Goal: Check status: Check status

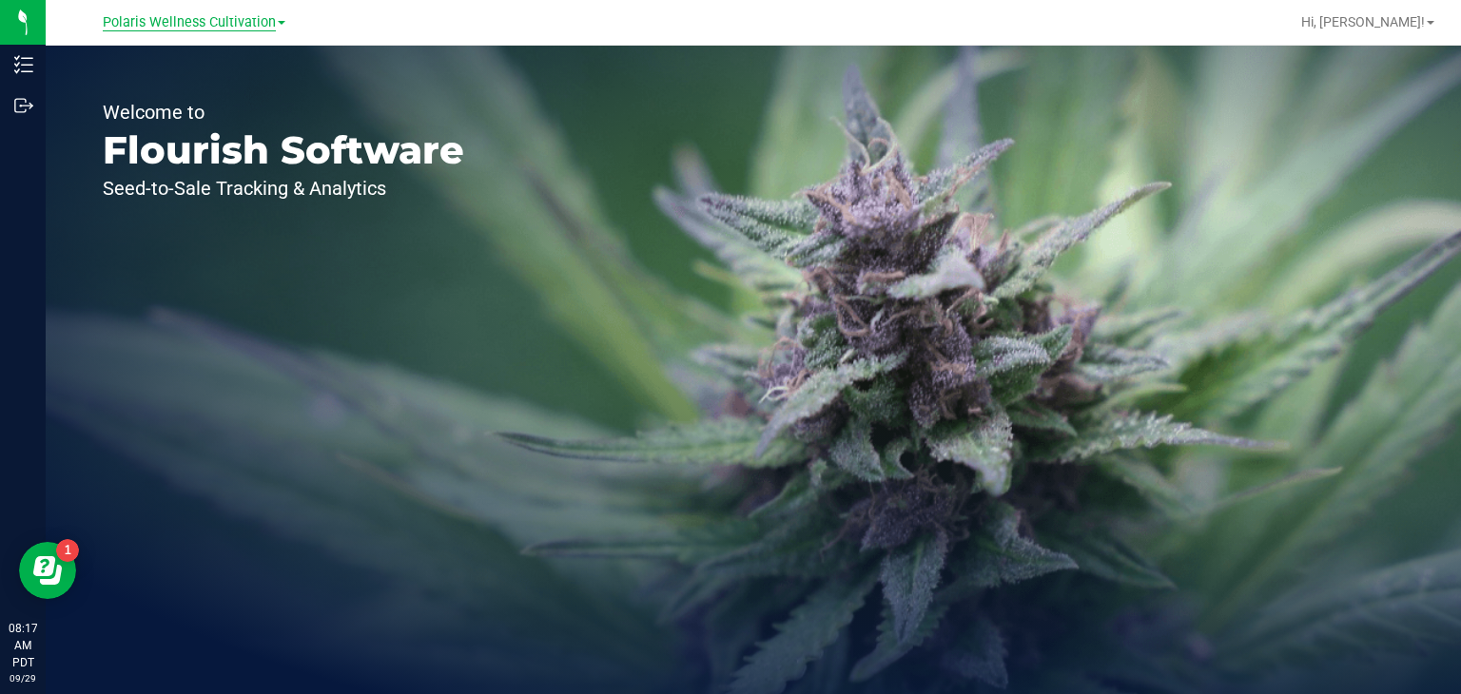
click at [219, 24] on span "Polaris Wellness Cultivation" at bounding box center [189, 22] width 173 height 17
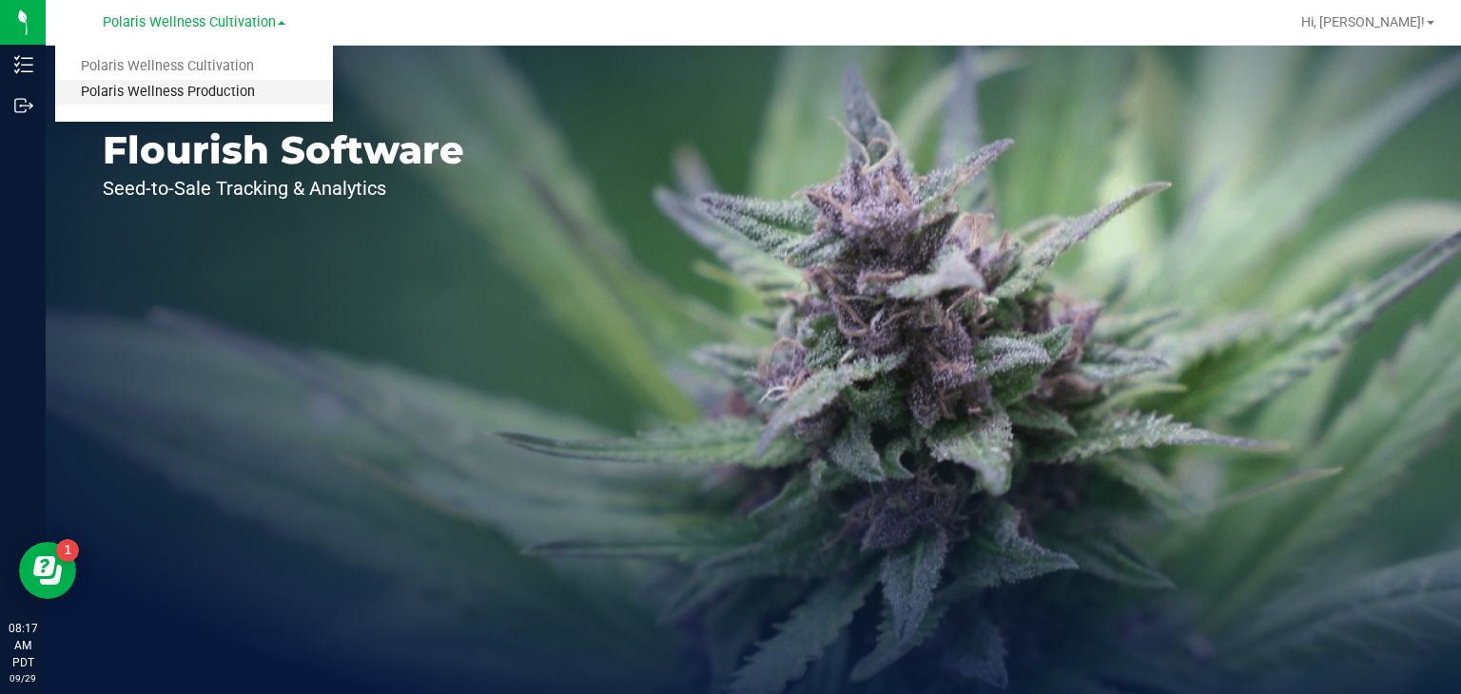
click at [213, 85] on link "Polaris Wellness Production" at bounding box center [194, 93] width 278 height 26
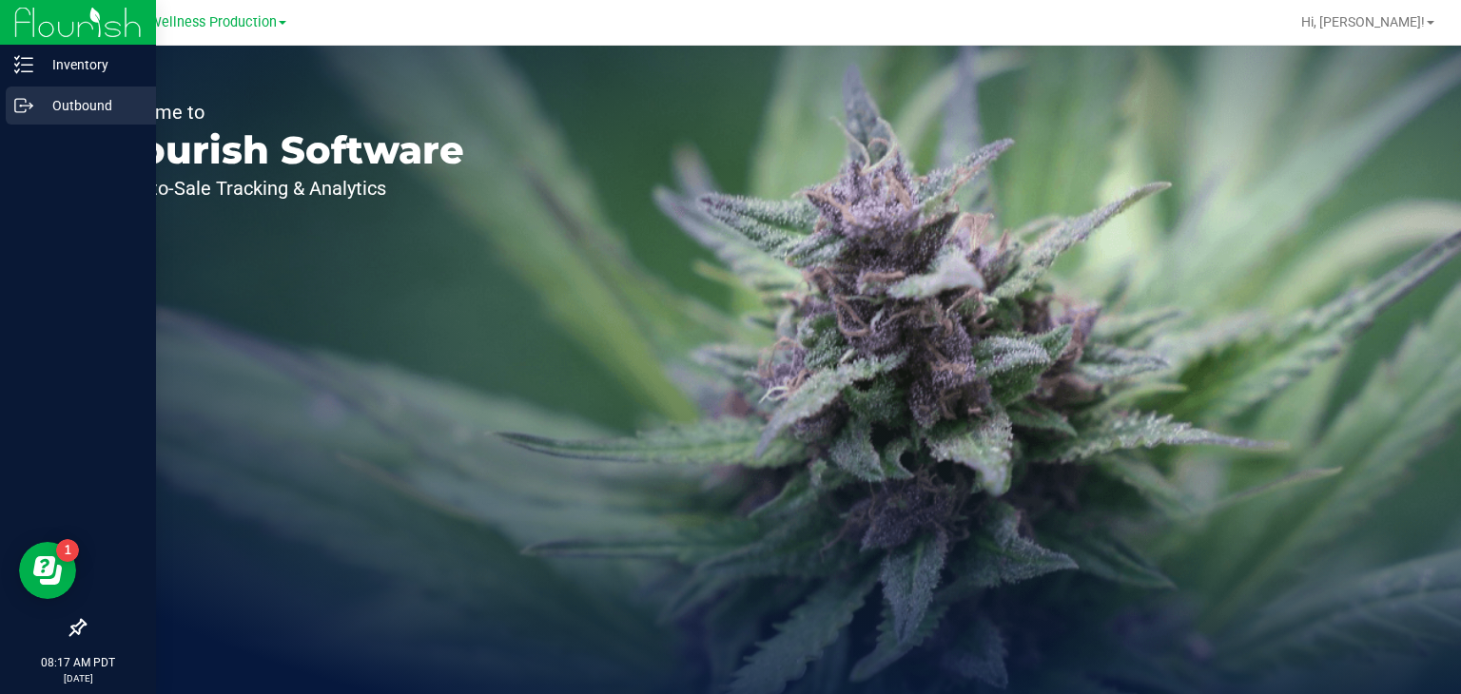
click at [27, 107] on icon at bounding box center [23, 105] width 19 height 19
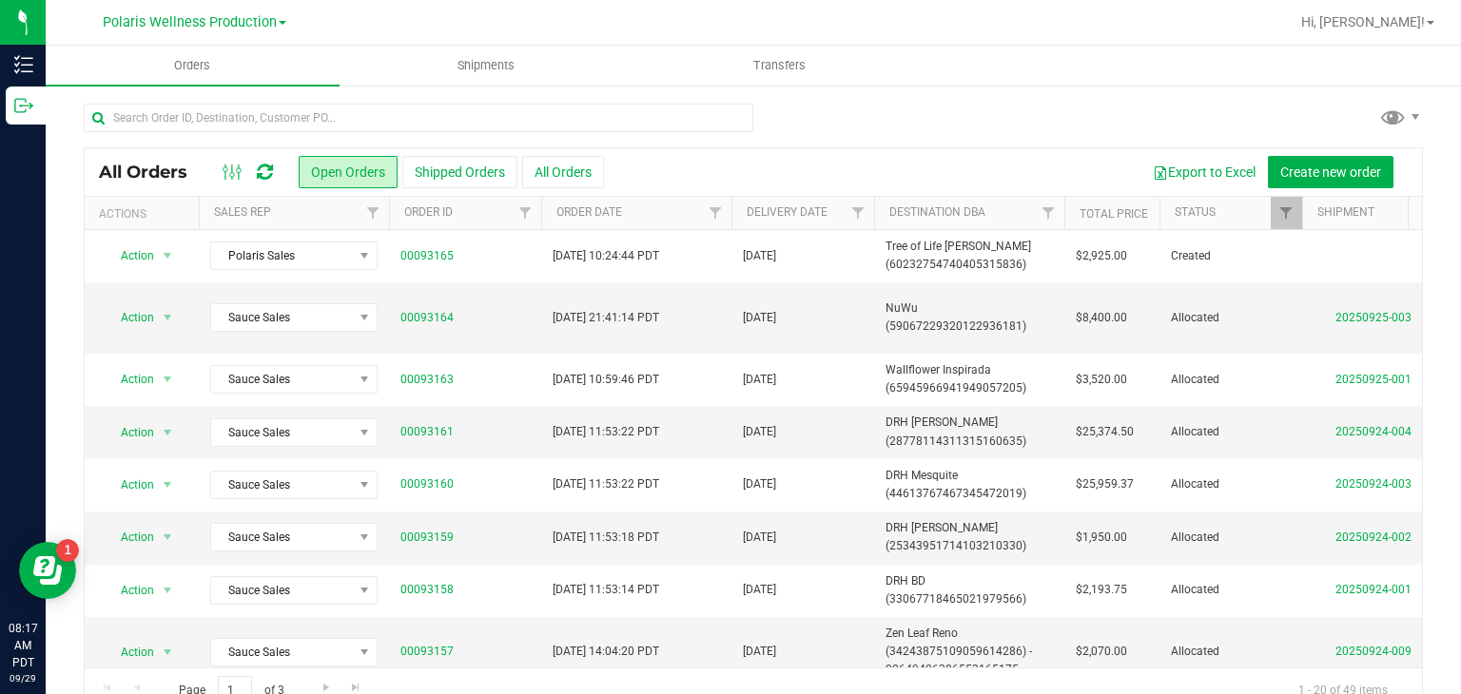
scroll to position [40, 0]
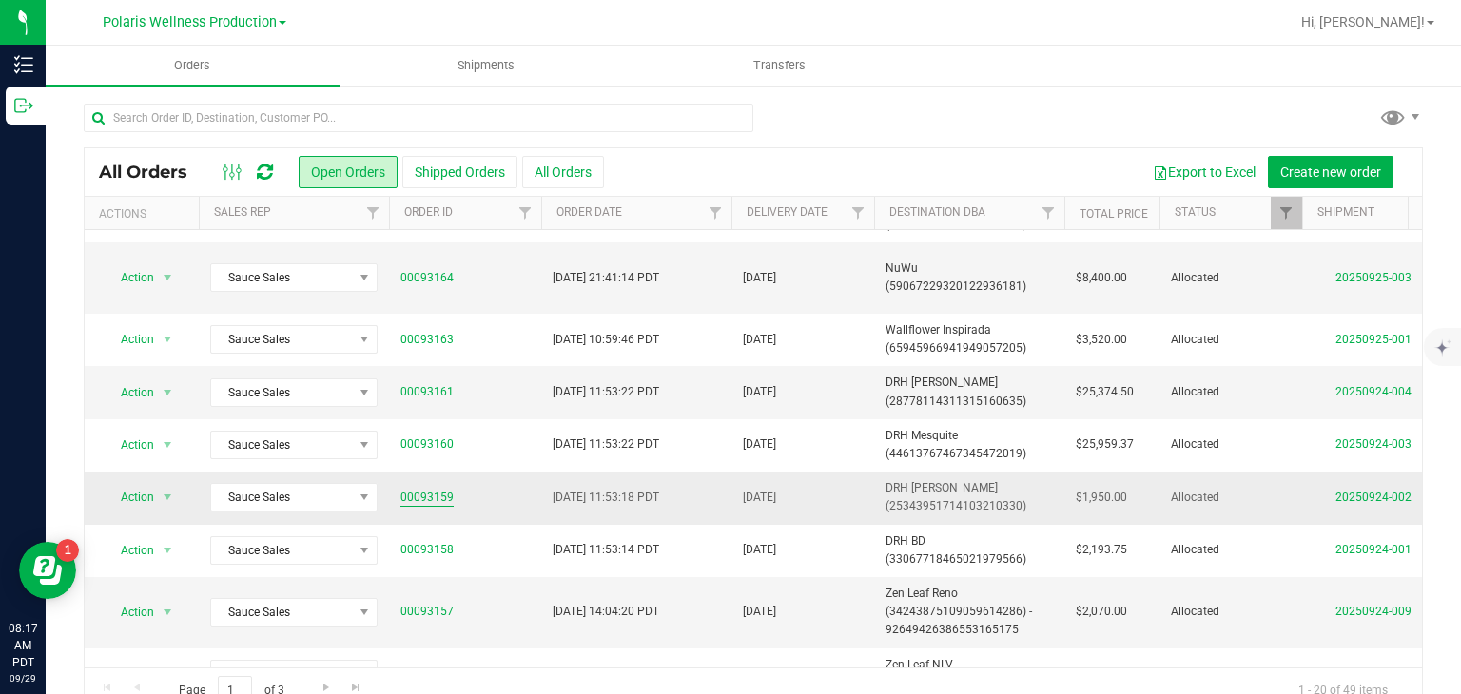
click at [425, 497] on link "00093159" at bounding box center [426, 498] width 53 height 18
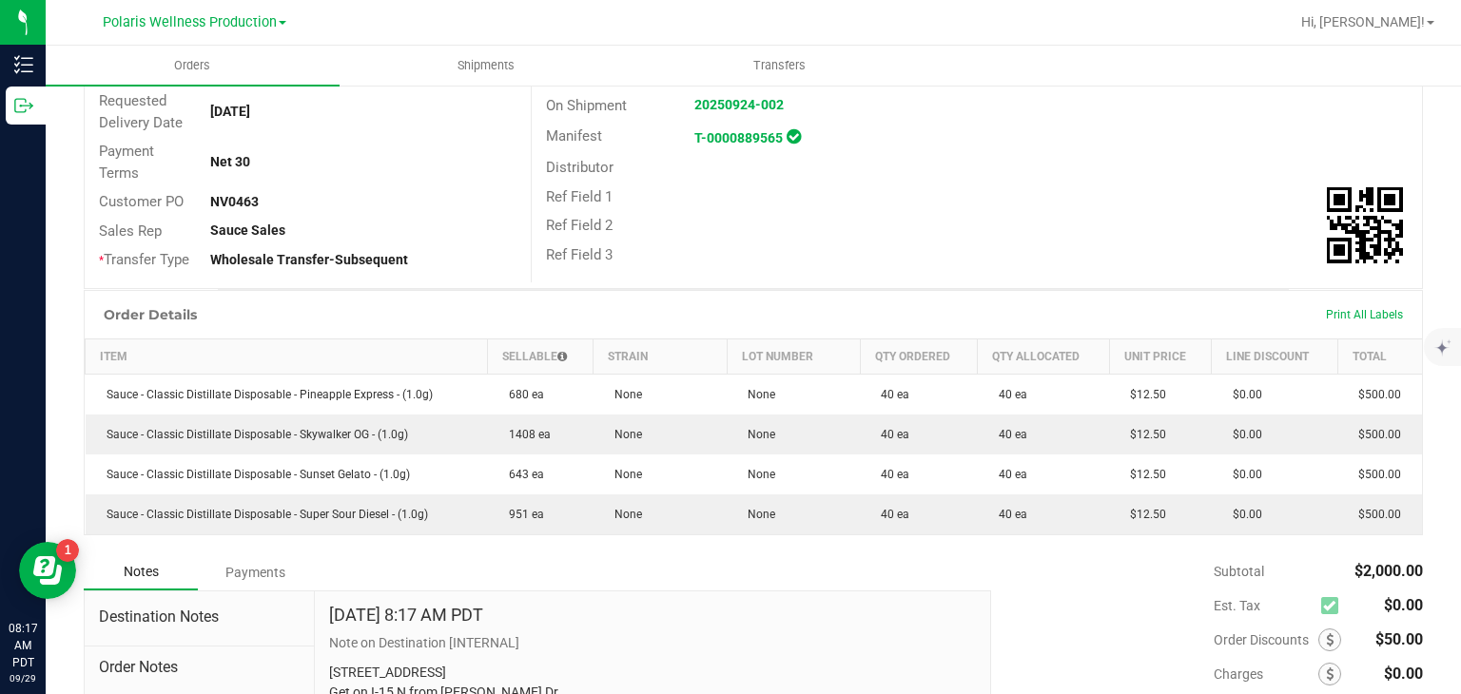
scroll to position [285, 0]
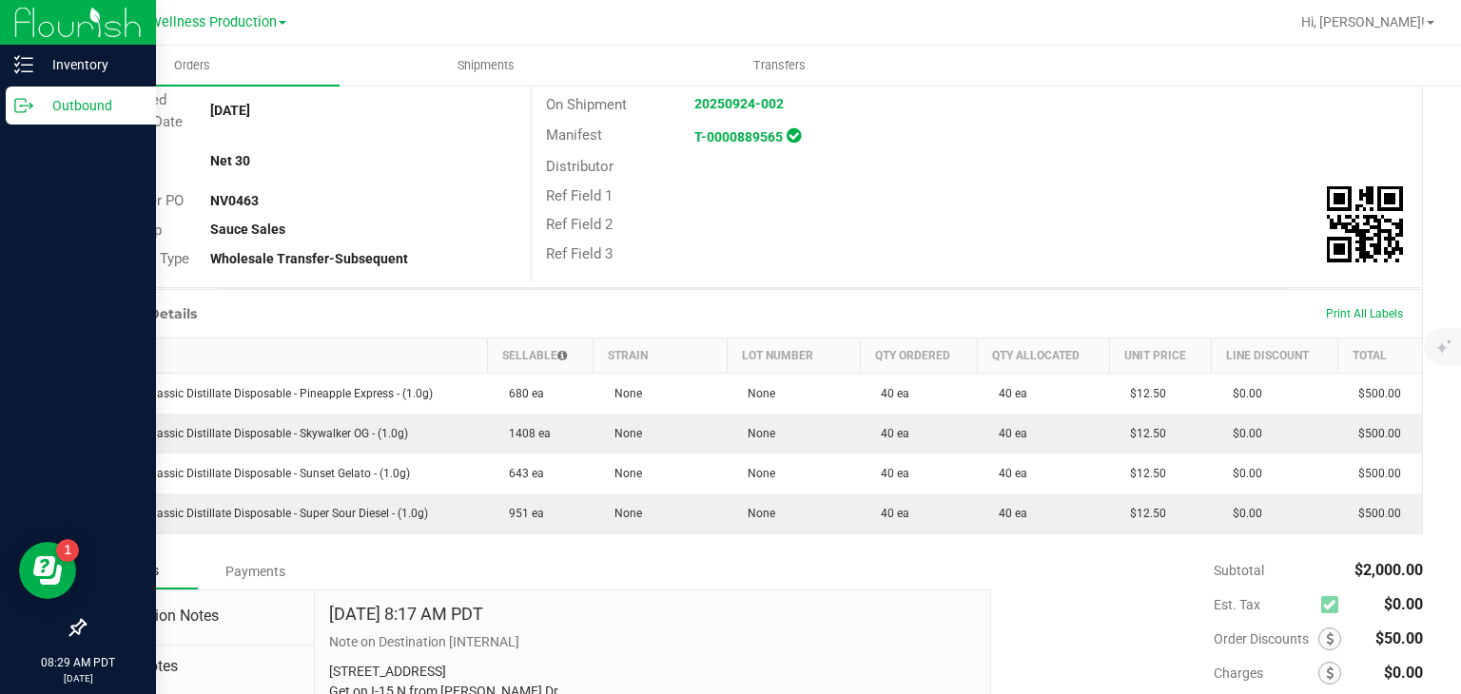
click at [34, 106] on p "Outbound" at bounding box center [90, 105] width 114 height 23
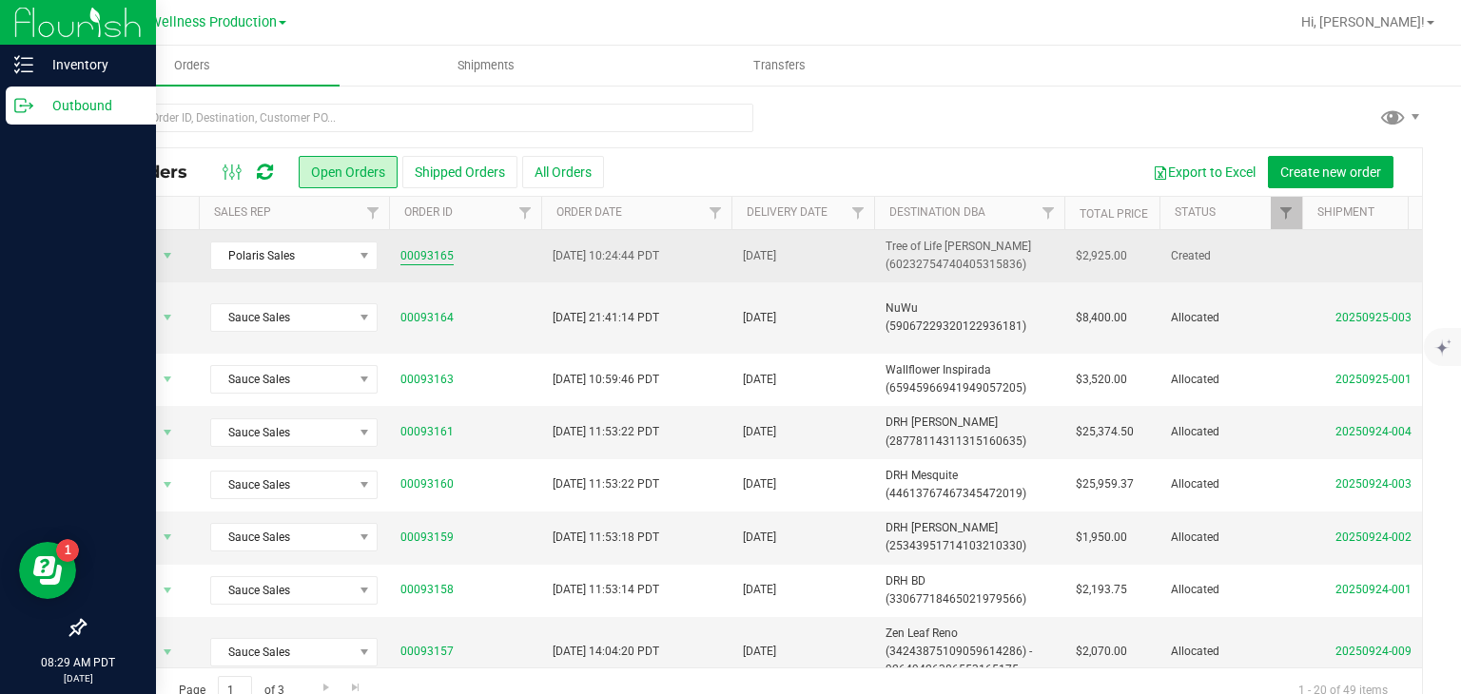
click at [434, 258] on link "00093165" at bounding box center [426, 256] width 53 height 18
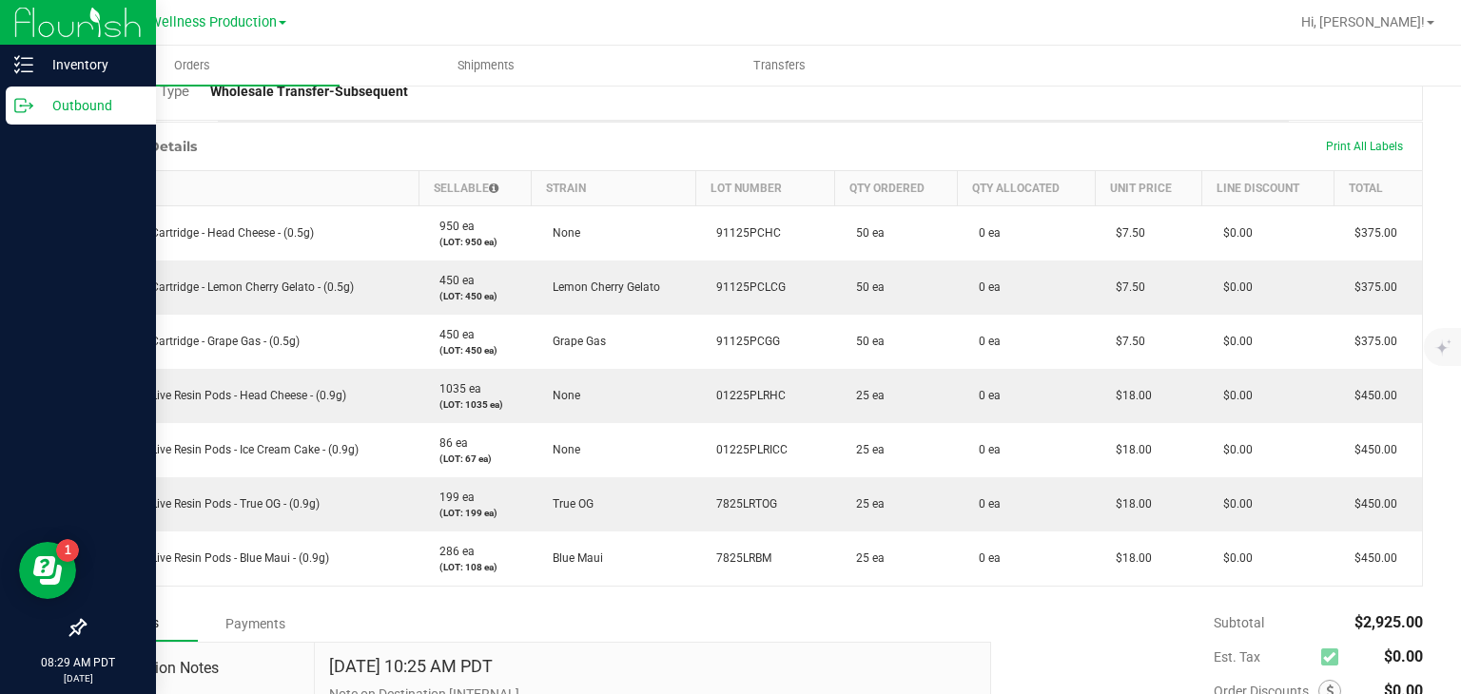
scroll to position [453, 0]
